Goal: Information Seeking & Learning: Learn about a topic

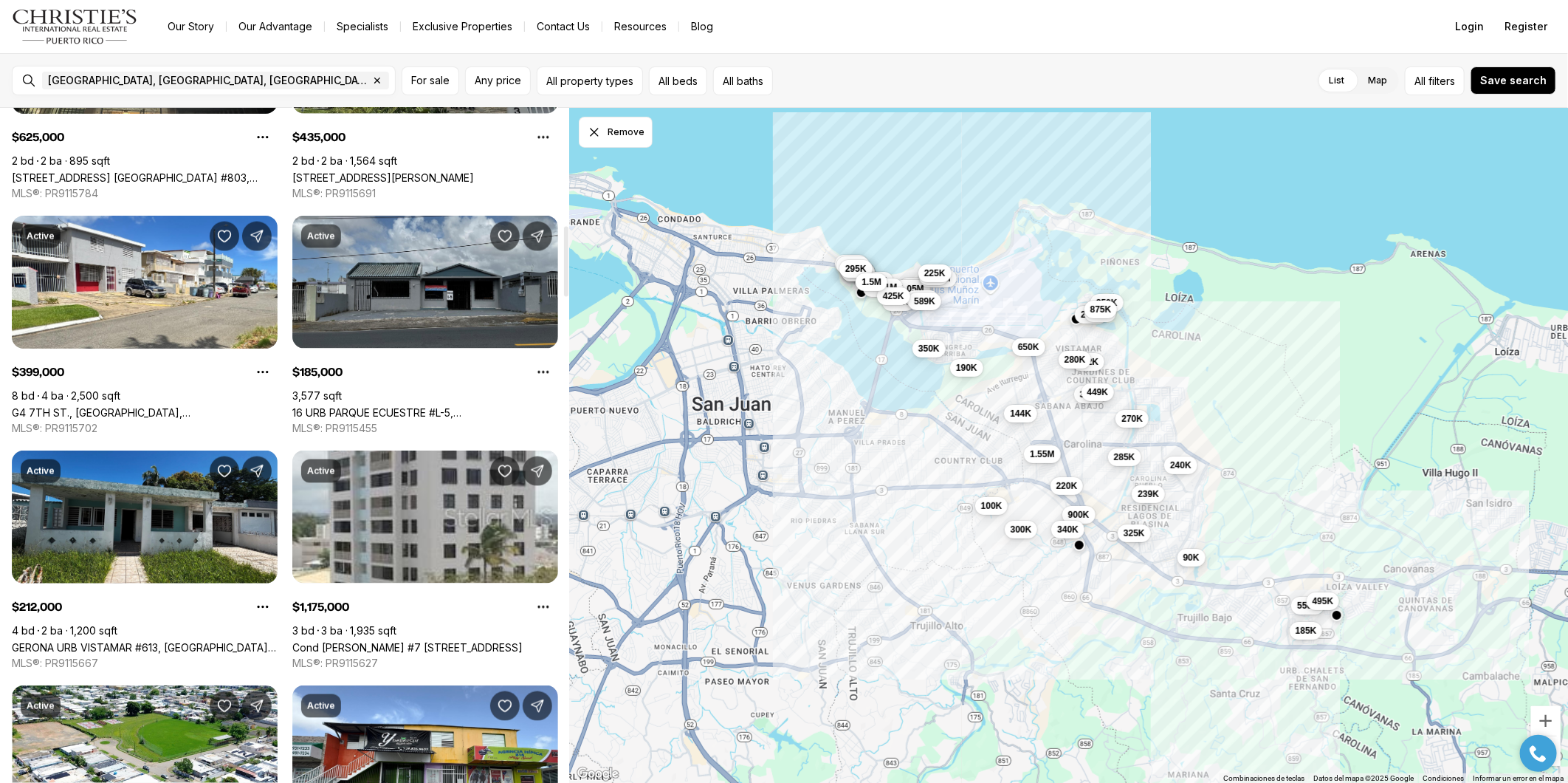
scroll to position [1148, 0]
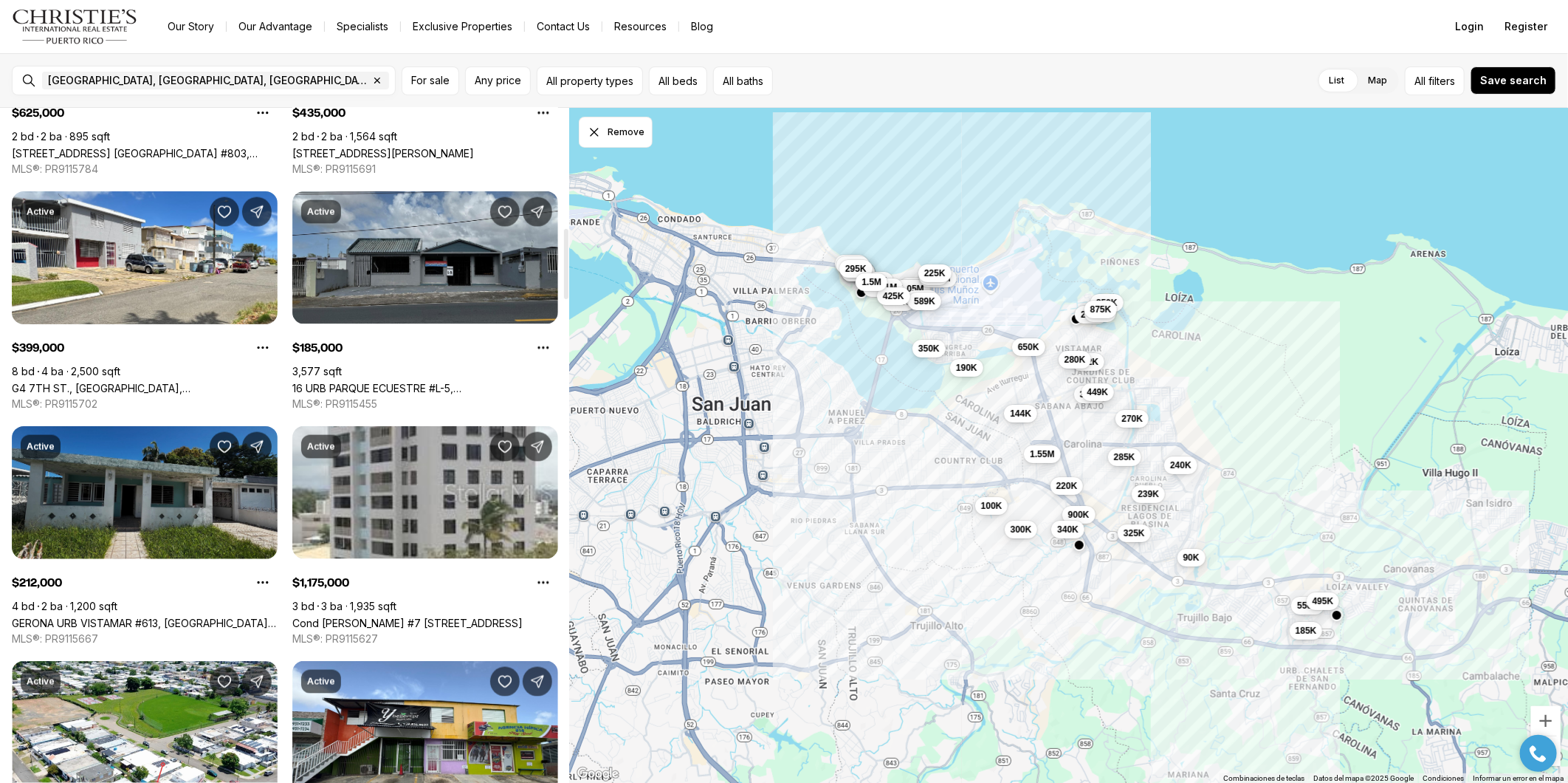
click at [163, 616] on link "GERONA URB VISTAMAR #613, [GEOGRAPHIC_DATA] [GEOGRAPHIC_DATA], 00983" at bounding box center [144, 622] width 266 height 12
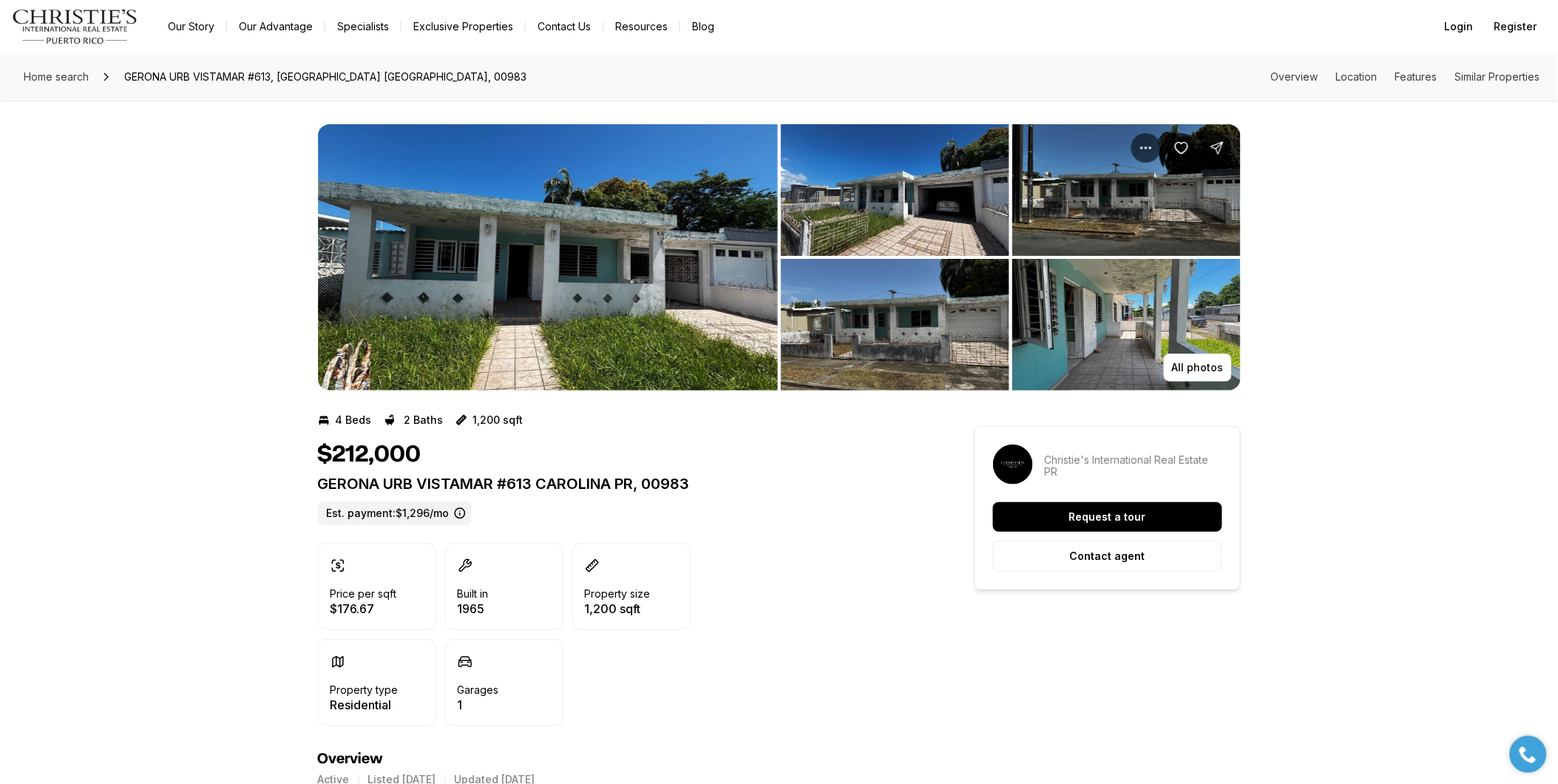
click at [903, 214] on img "View image gallery" at bounding box center [895, 190] width 228 height 132
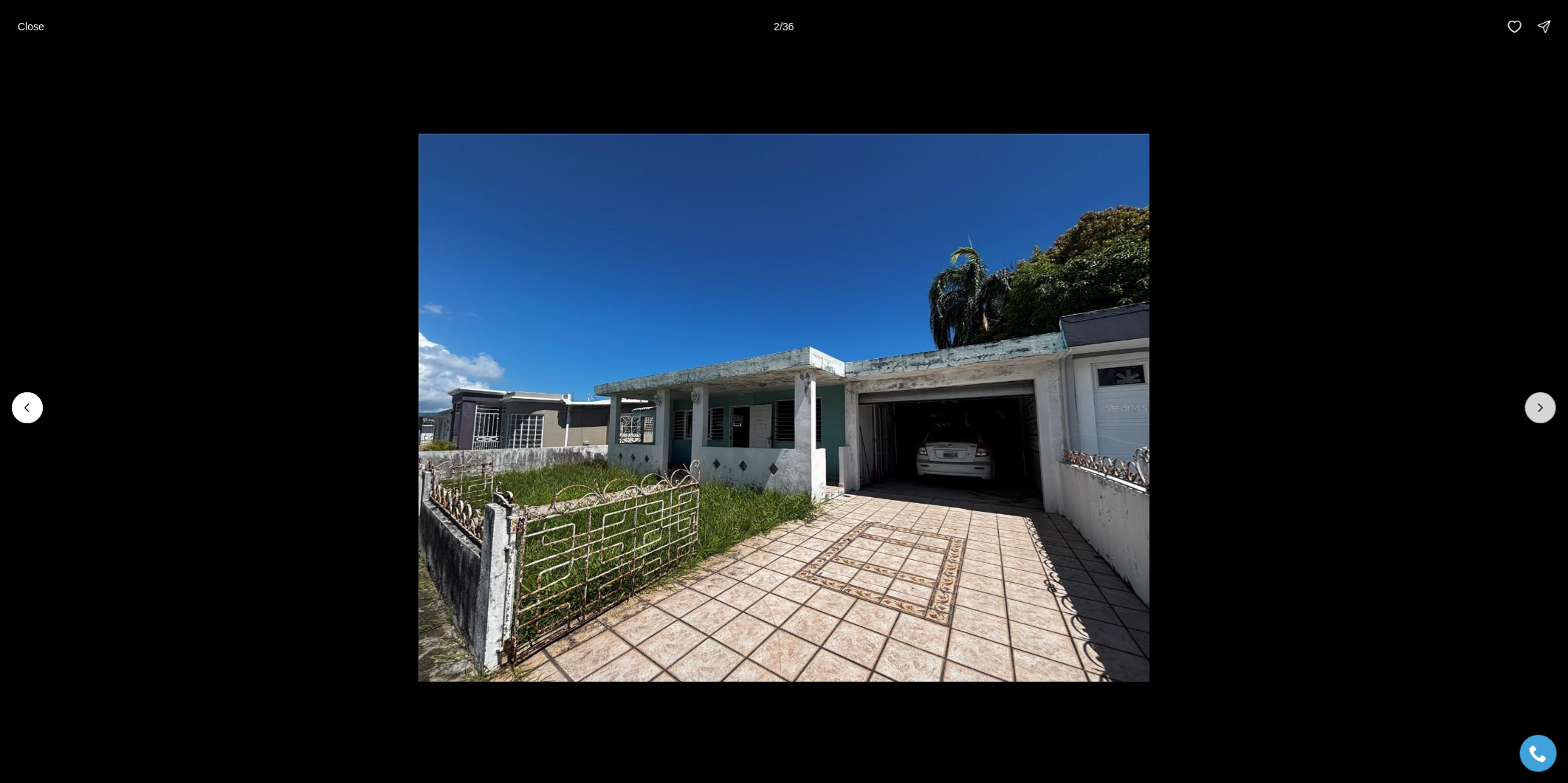
click at [1539, 409] on icon "Next slide" at bounding box center [1540, 408] width 15 height 15
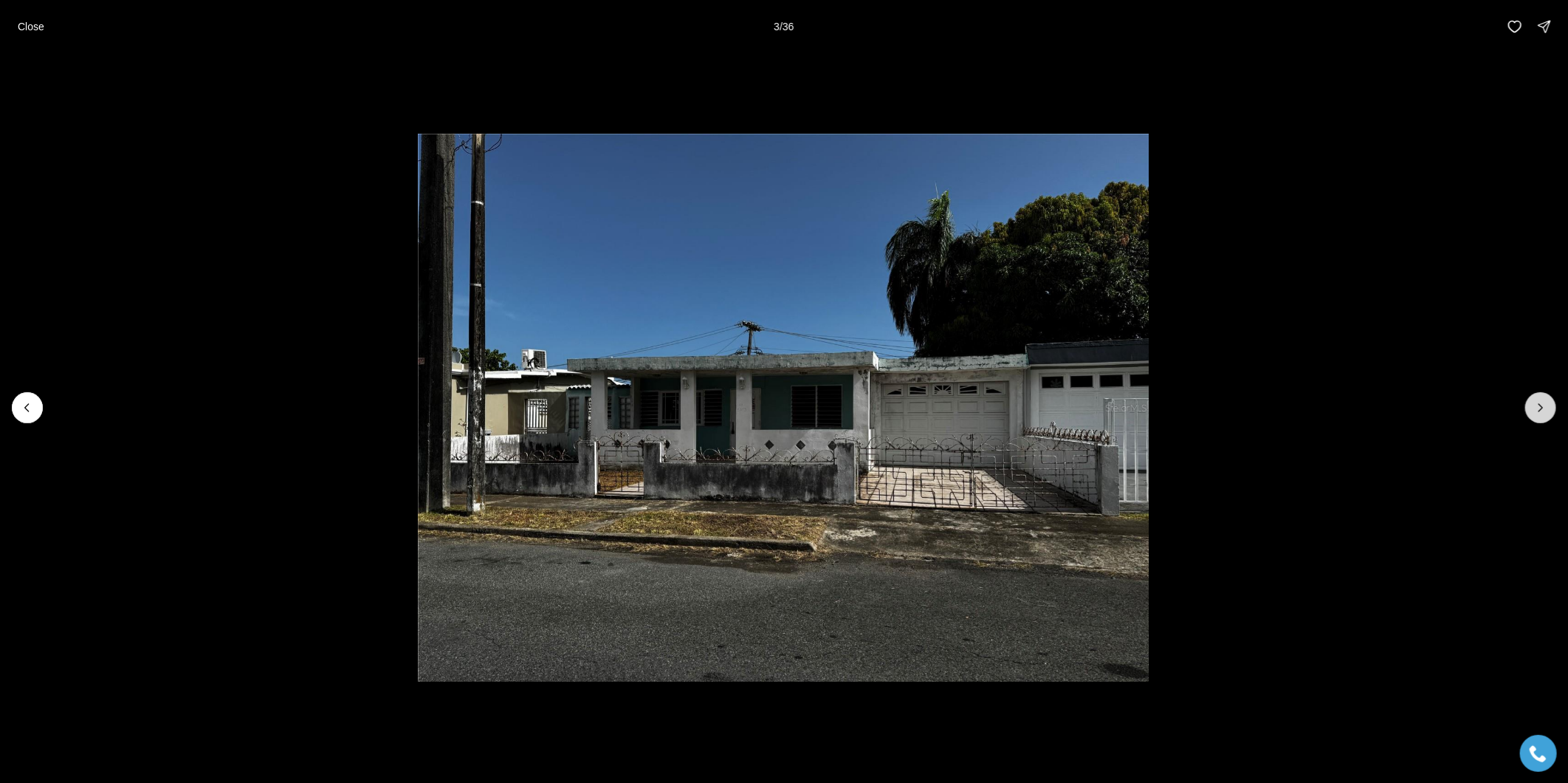
click at [1539, 409] on icon "Next slide" at bounding box center [1540, 408] width 15 height 15
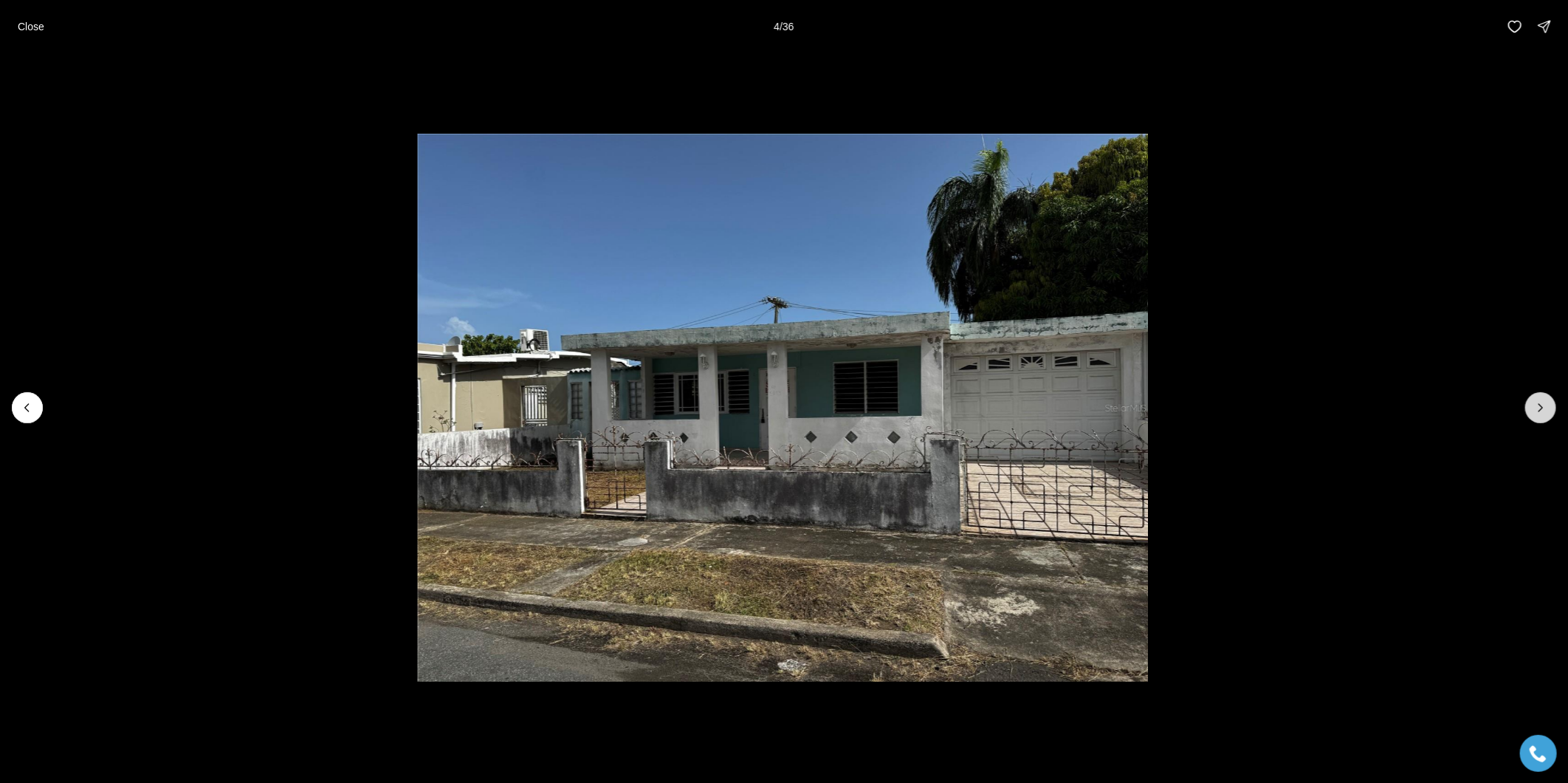
click at [1539, 409] on icon "Next slide" at bounding box center [1540, 408] width 15 height 15
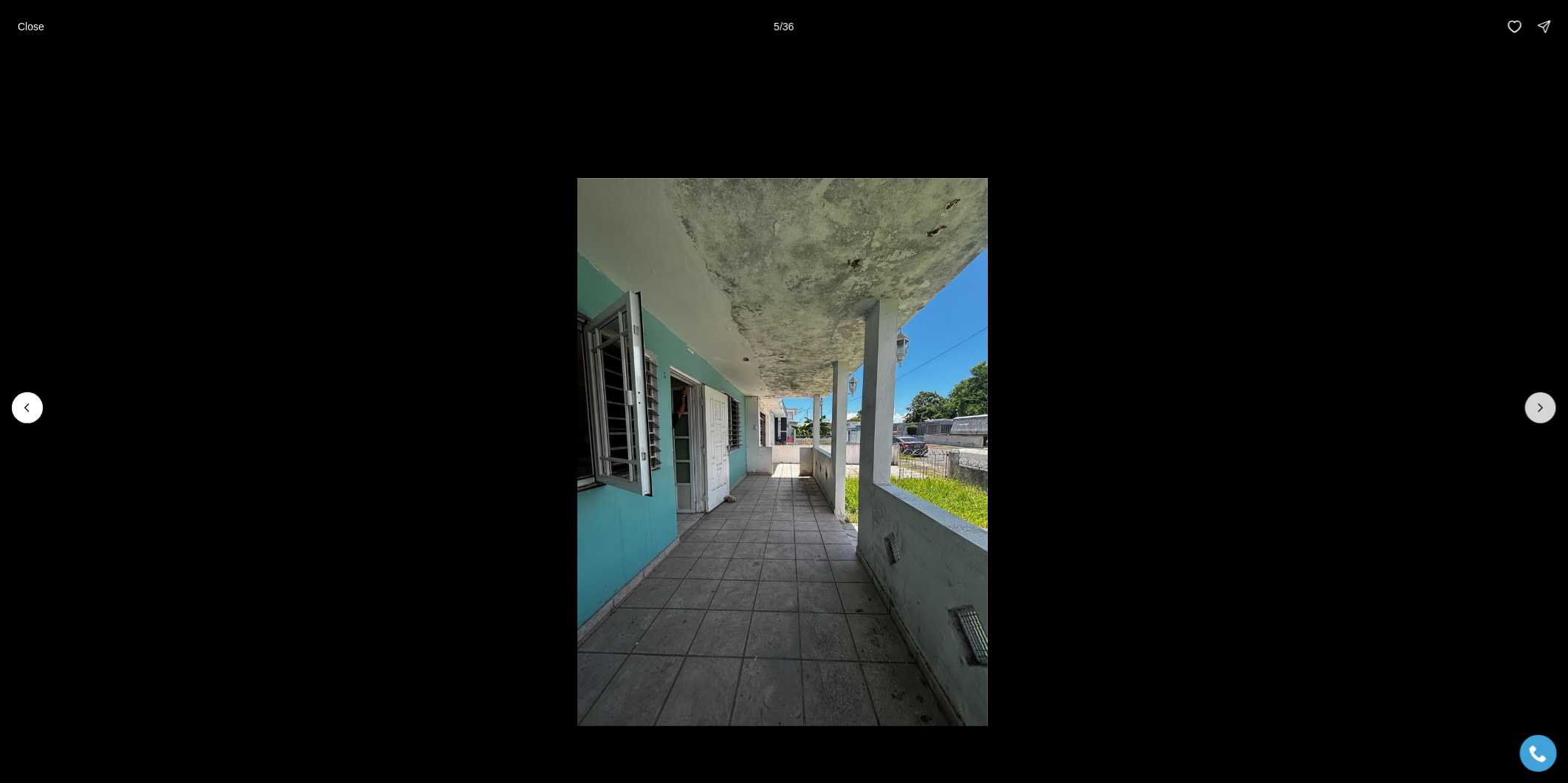
click at [1539, 409] on icon "Next slide" at bounding box center [1540, 408] width 15 height 15
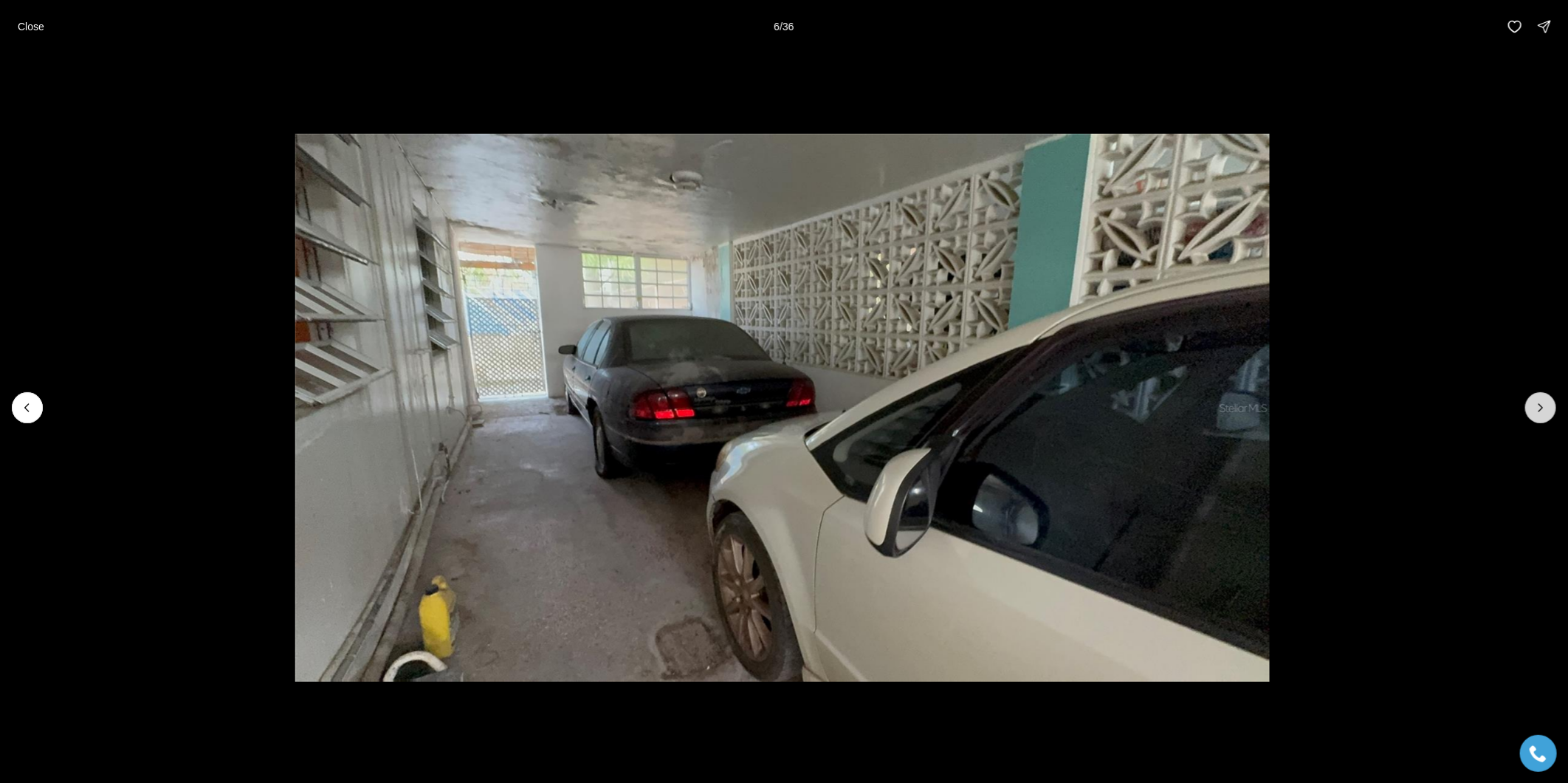
click at [1539, 409] on icon "Next slide" at bounding box center [1540, 408] width 15 height 15
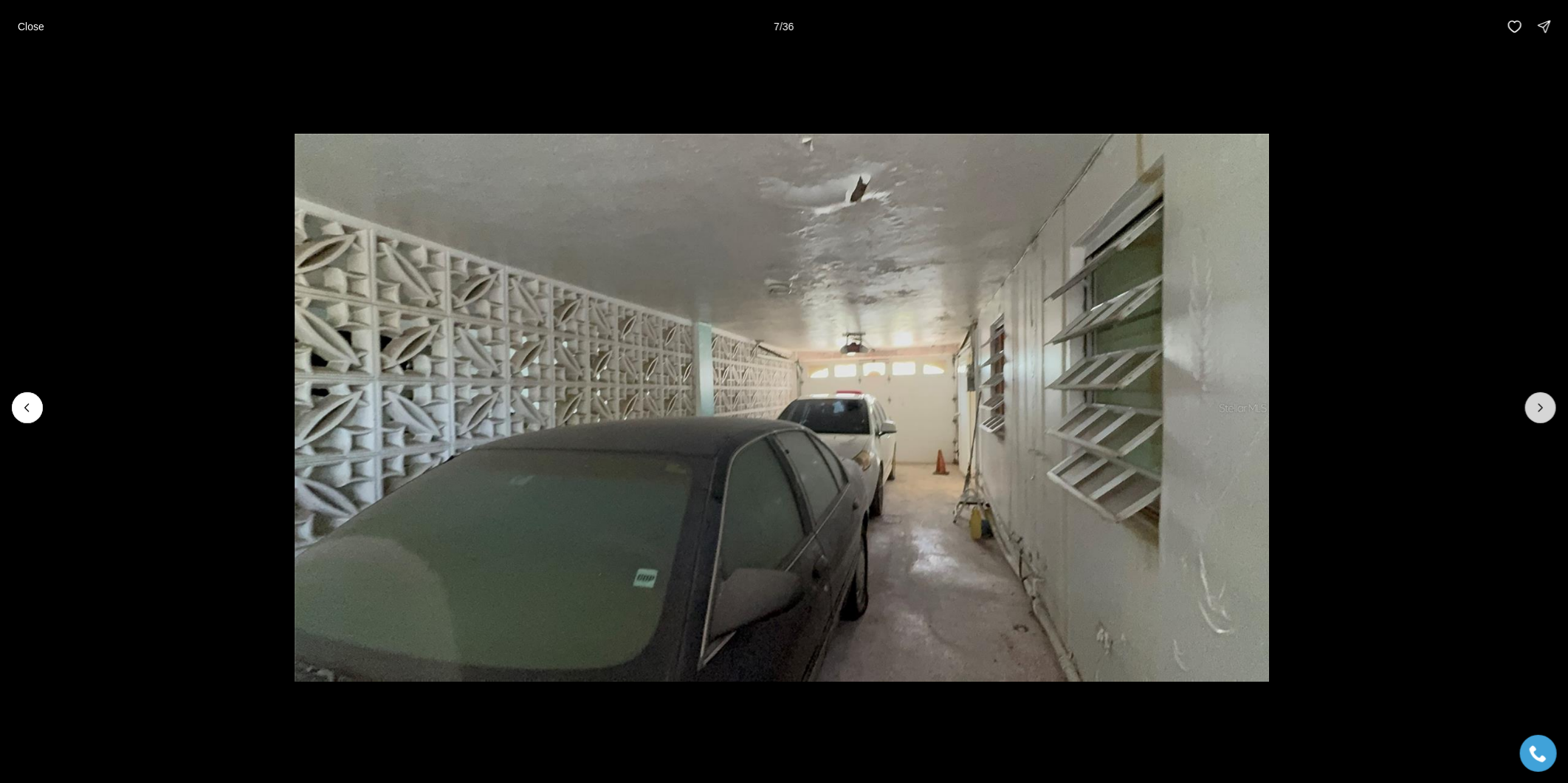
click at [1539, 409] on icon "Next slide" at bounding box center [1540, 408] width 15 height 15
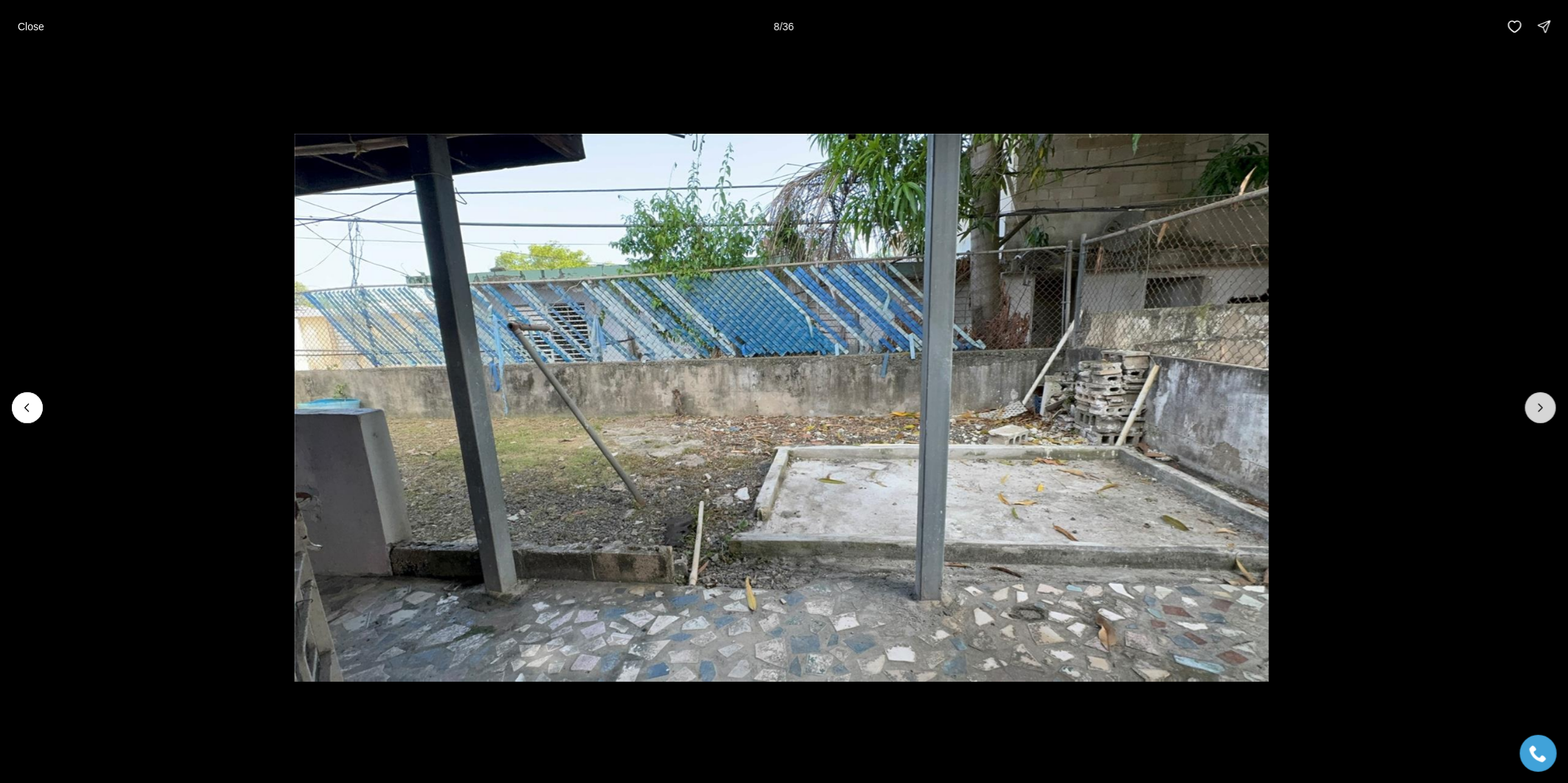
click at [1539, 409] on icon "Next slide" at bounding box center [1540, 408] width 15 height 15
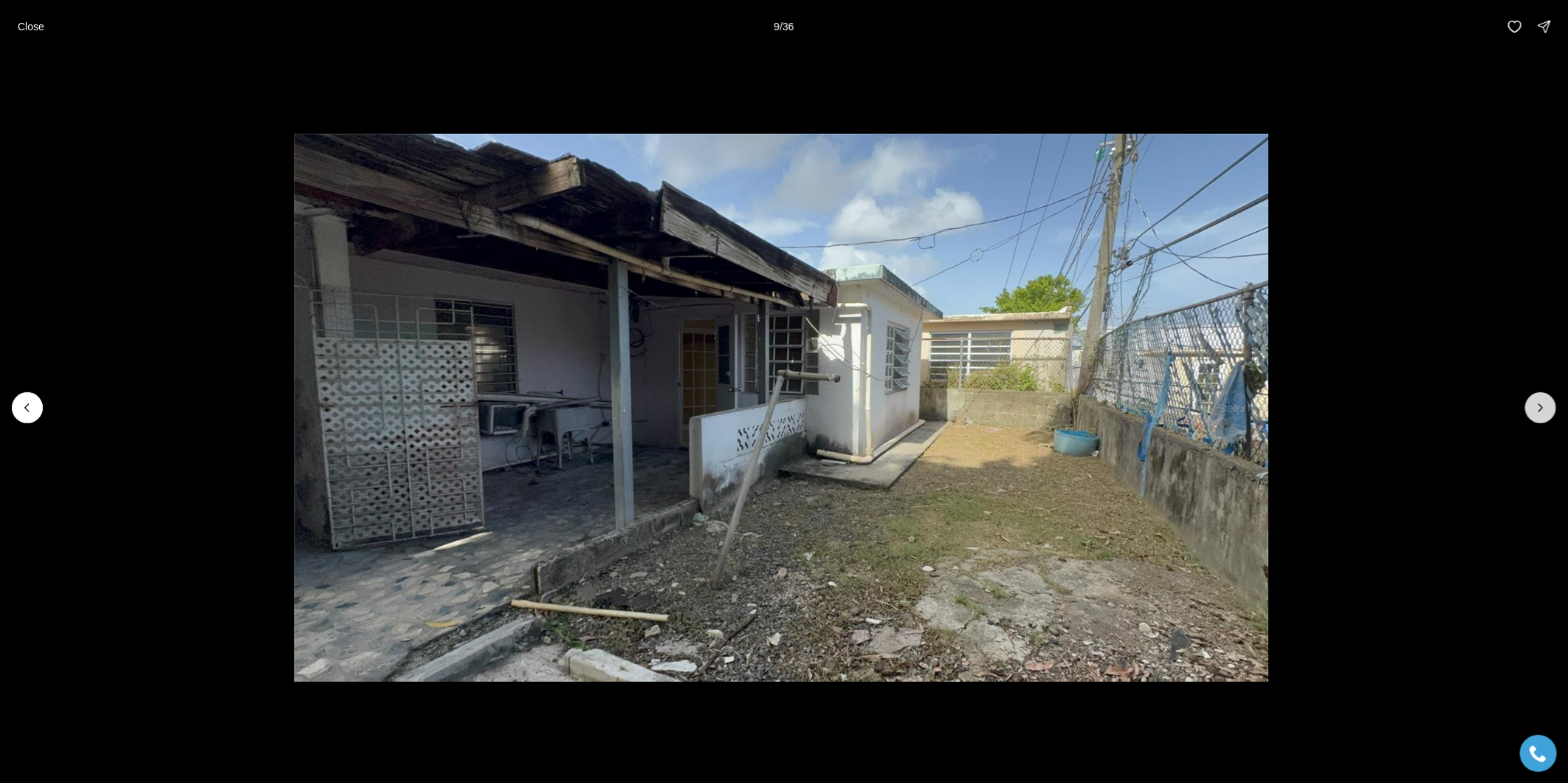
click at [1539, 409] on icon "Next slide" at bounding box center [1540, 408] width 15 height 15
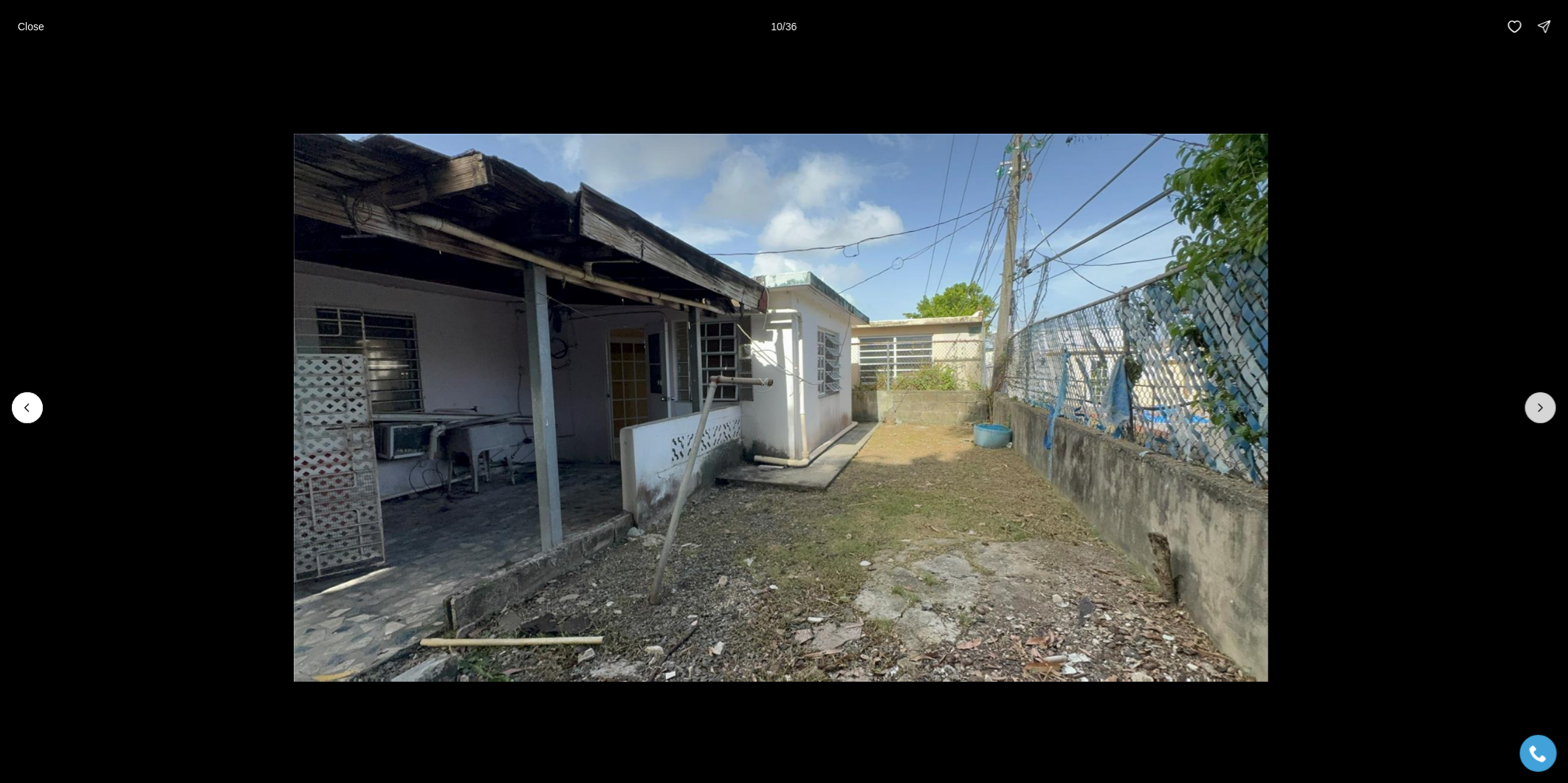
click at [1539, 409] on icon "Next slide" at bounding box center [1540, 408] width 15 height 15
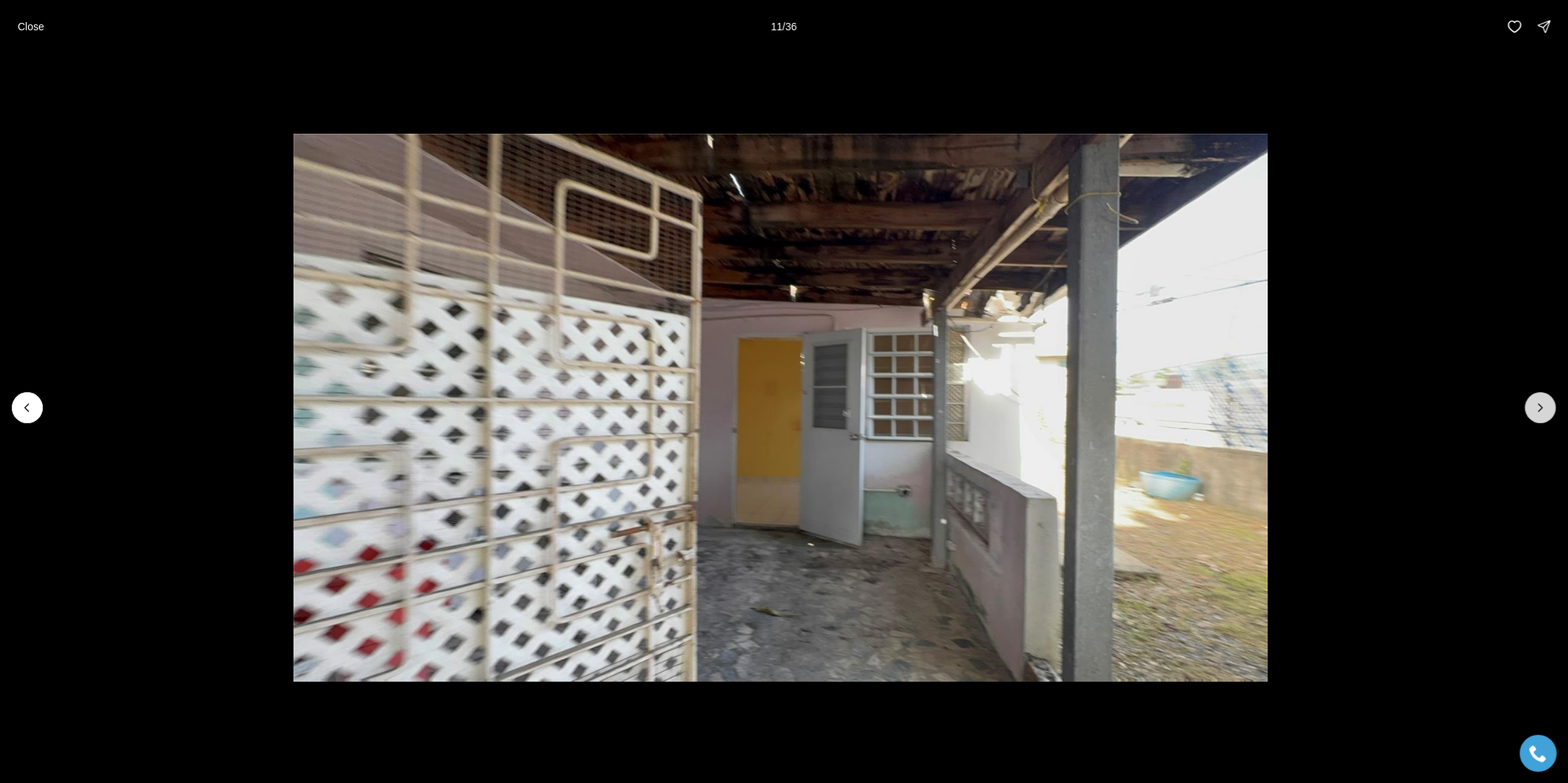
click at [1539, 409] on icon "Next slide" at bounding box center [1540, 408] width 15 height 15
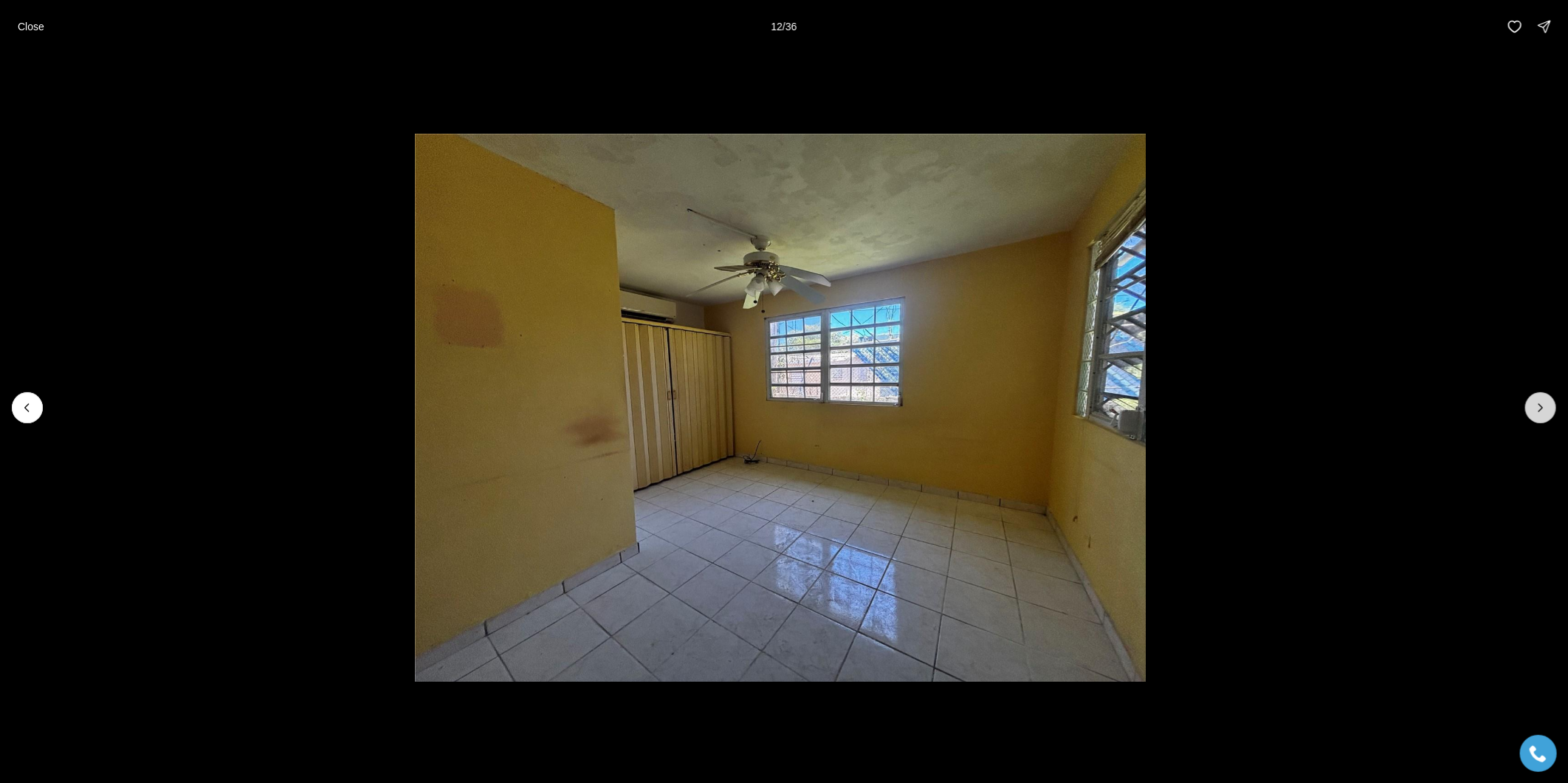
click at [1539, 409] on icon "Next slide" at bounding box center [1540, 408] width 15 height 15
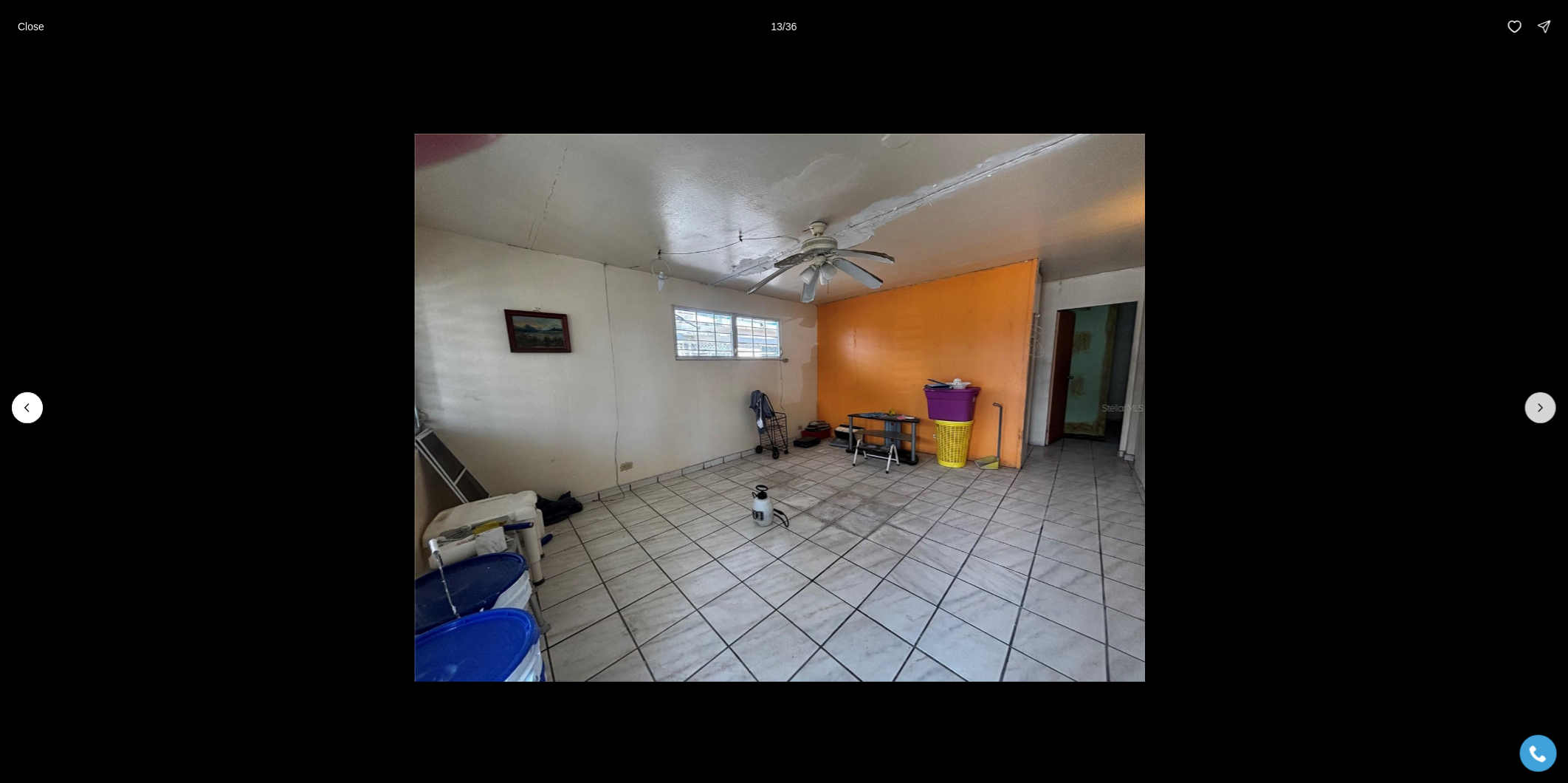
click at [1539, 409] on icon "Next slide" at bounding box center [1540, 408] width 15 height 15
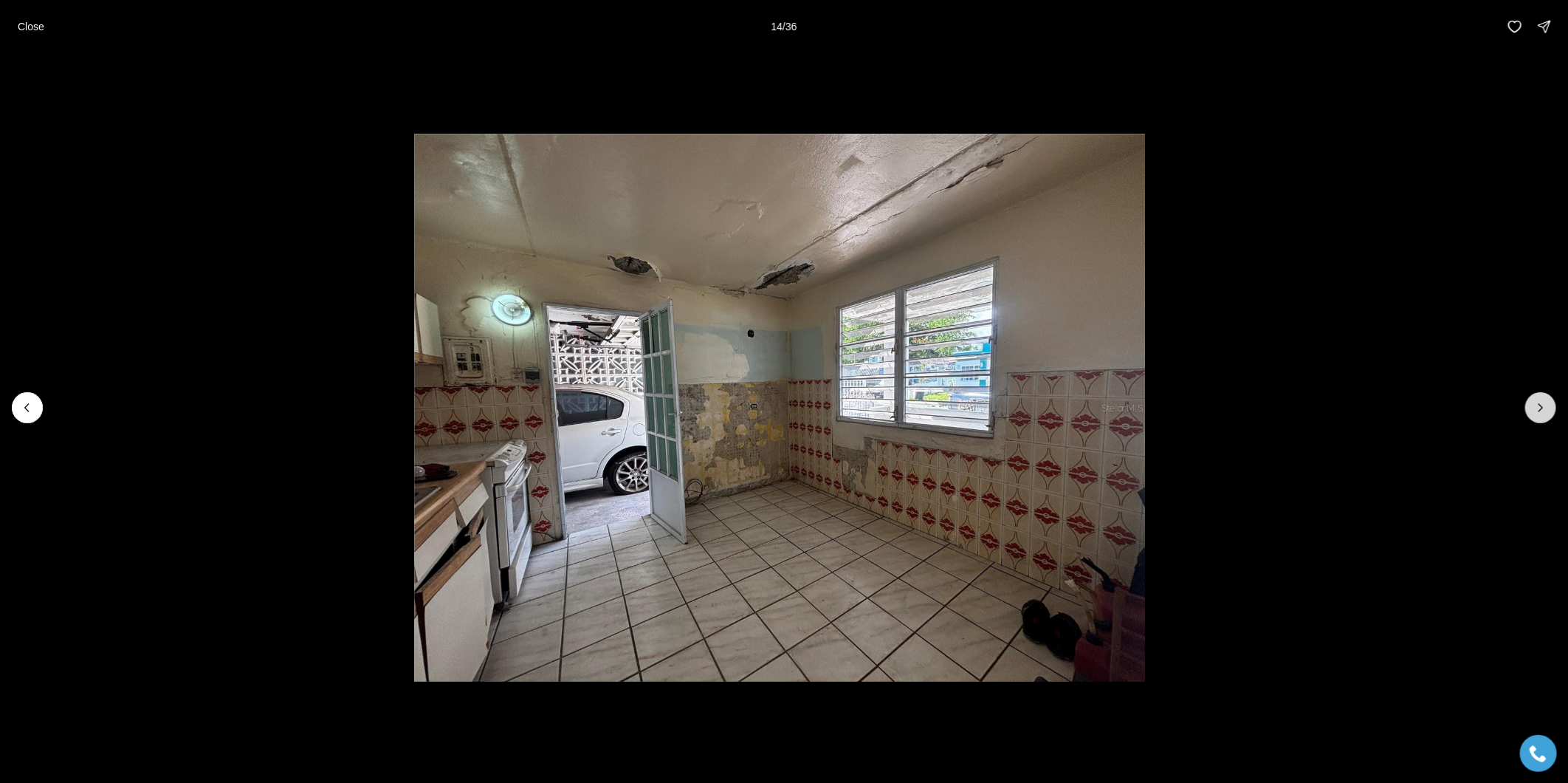
click at [1539, 409] on icon "Next slide" at bounding box center [1540, 408] width 15 height 15
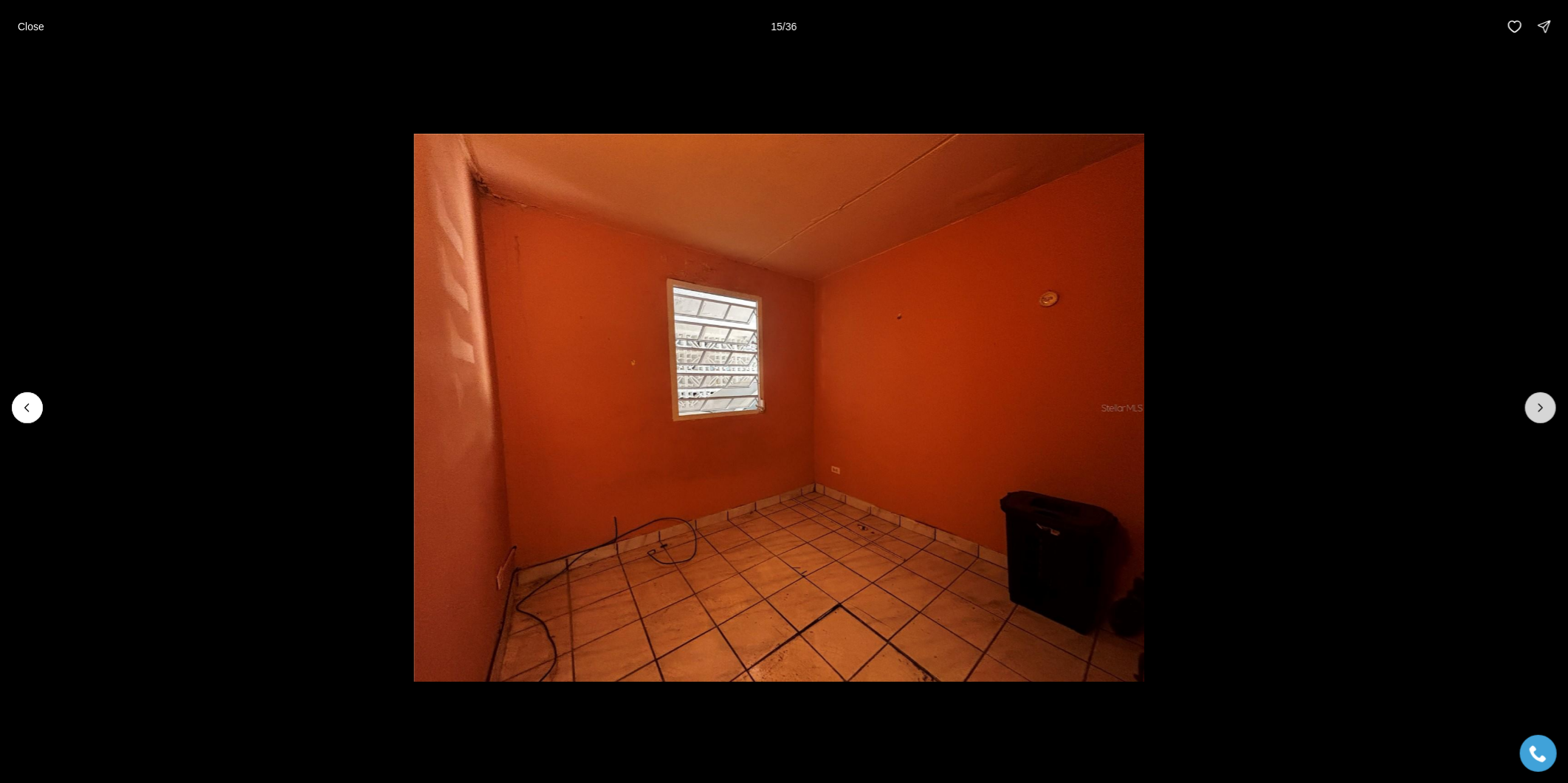
click at [1539, 409] on icon "Next slide" at bounding box center [1540, 408] width 15 height 15
